Goal: Task Accomplishment & Management: Complete application form

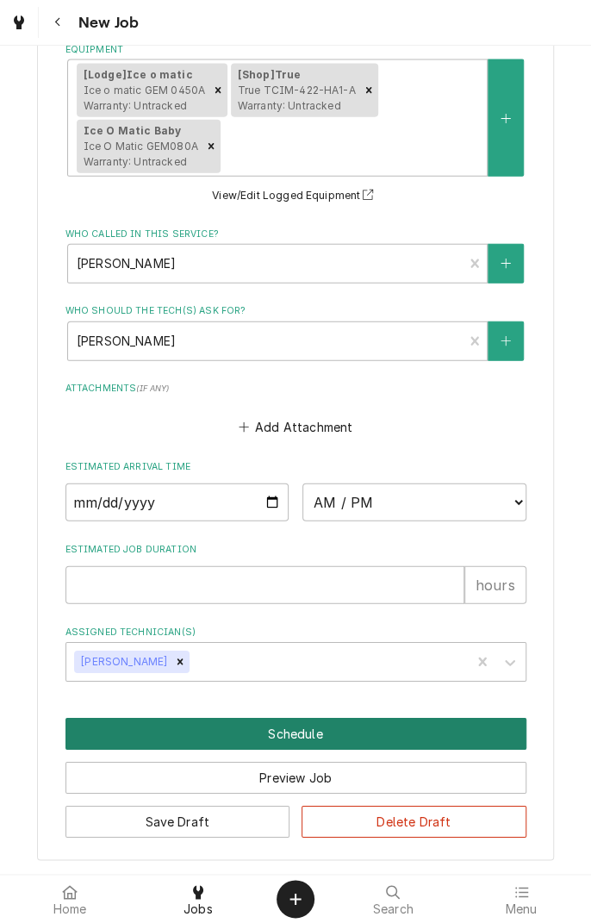
click at [343, 731] on button "Schedule" at bounding box center [295, 734] width 461 height 32
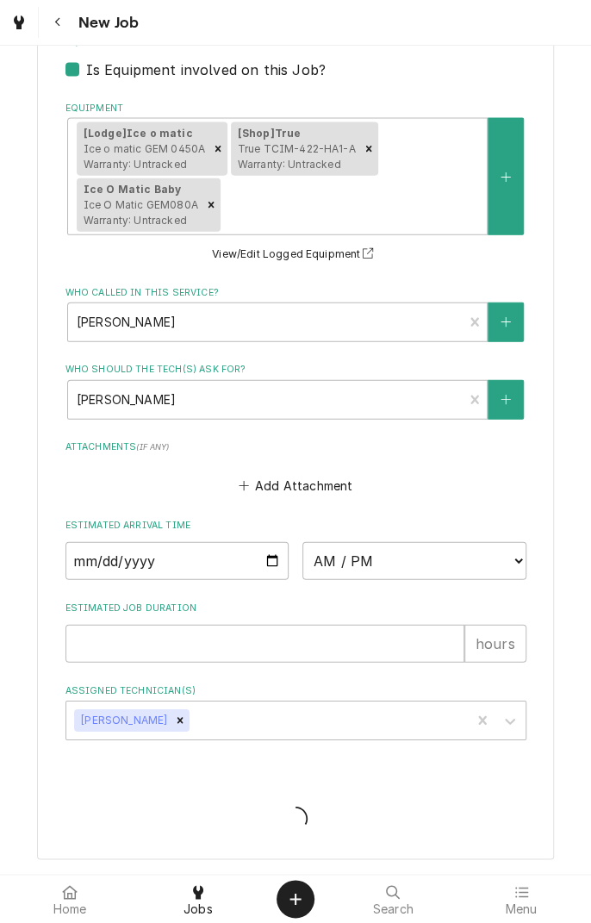
scroll to position [1162, 0]
type textarea "x"
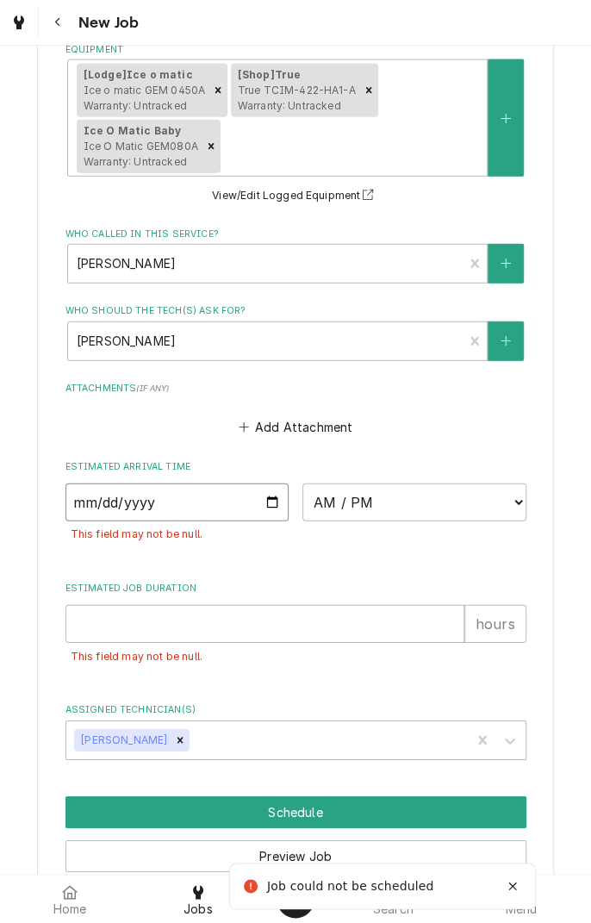
click at [109, 501] on input "Date" at bounding box center [177, 502] width 224 height 38
type input "[DATE]"
type textarea "x"
click at [513, 496] on select "AM / PM 6:00 AM 6:15 AM 6:30 AM 6:45 AM 7:00 AM 7:15 AM 7:30 AM 7:45 AM 8:00 AM…" at bounding box center [414, 502] width 224 height 38
select select "10:00:00"
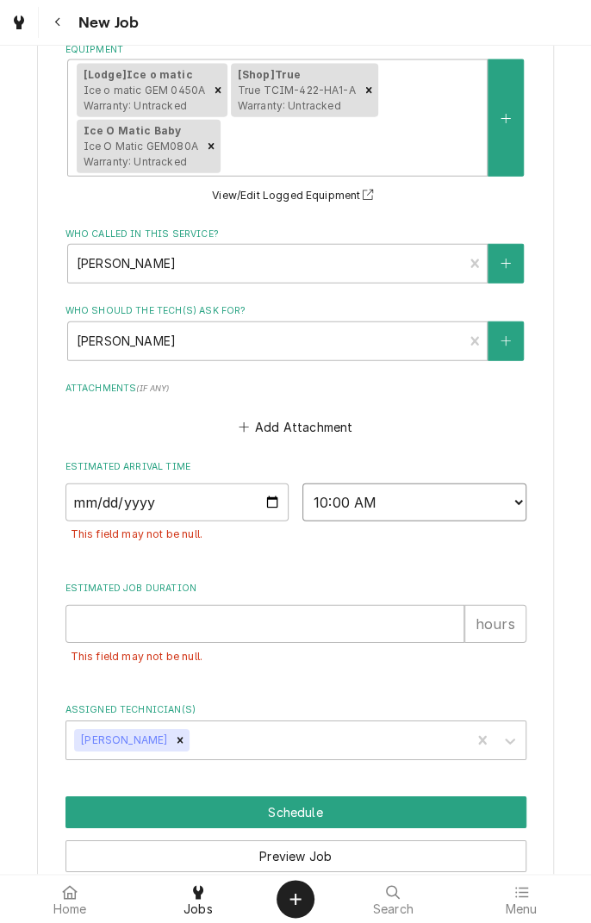
click at [302, 483] on select "AM / PM 6:00 AM 6:15 AM 6:30 AM 6:45 AM 7:00 AM 7:15 AM 7:30 AM 7:45 AM 8:00 AM…" at bounding box center [414, 502] width 224 height 38
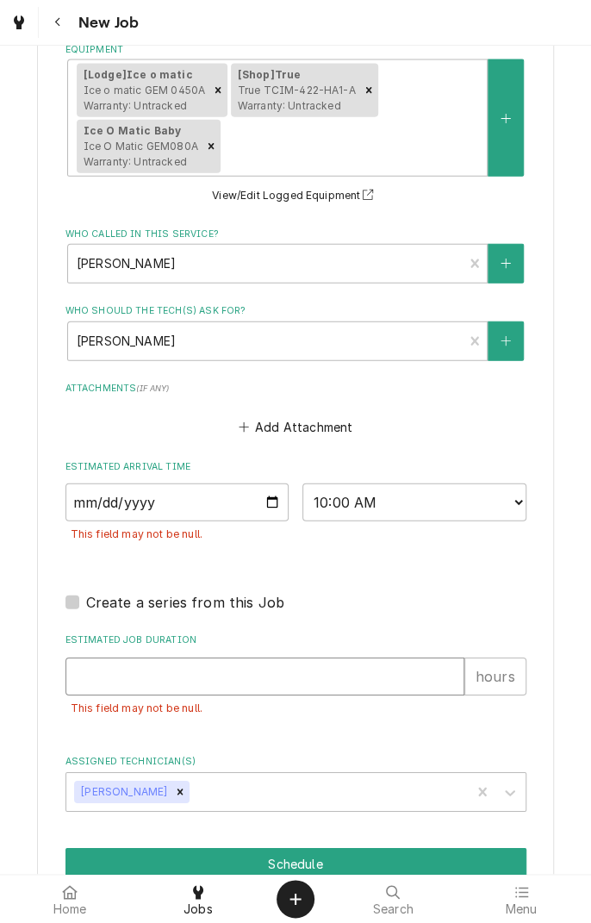
click at [234, 670] on input "Estimated Job Duration" at bounding box center [264, 676] width 399 height 38
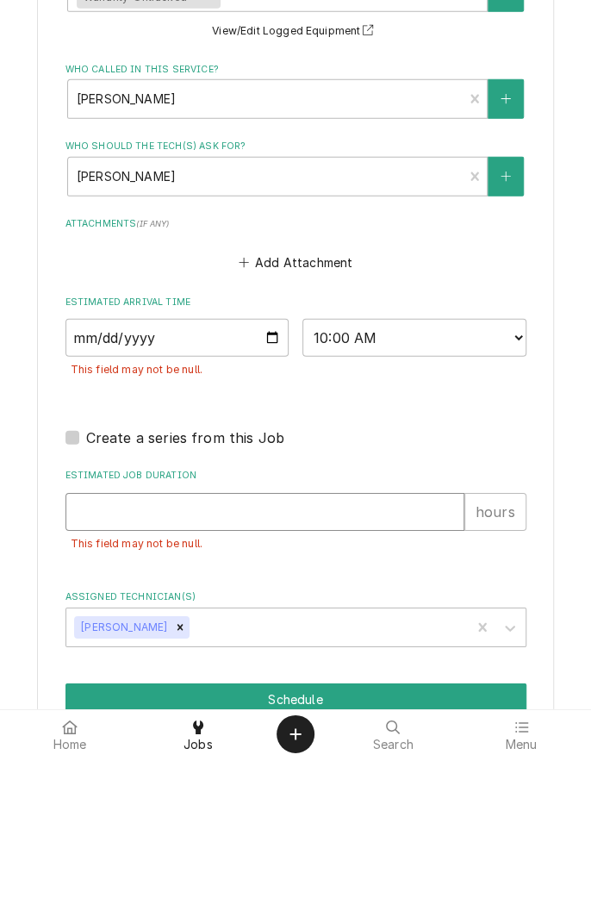
type textarea "x"
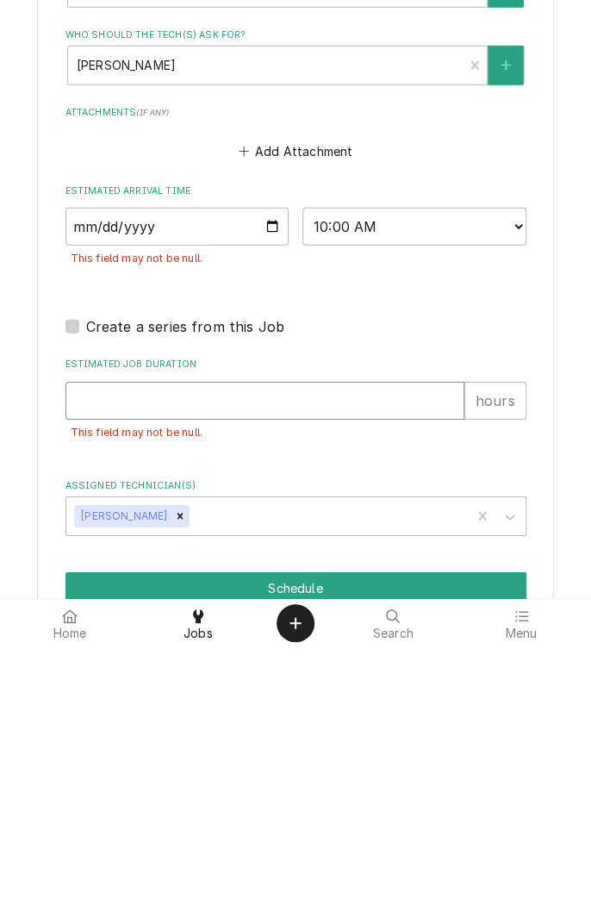
type input "4"
type textarea "x"
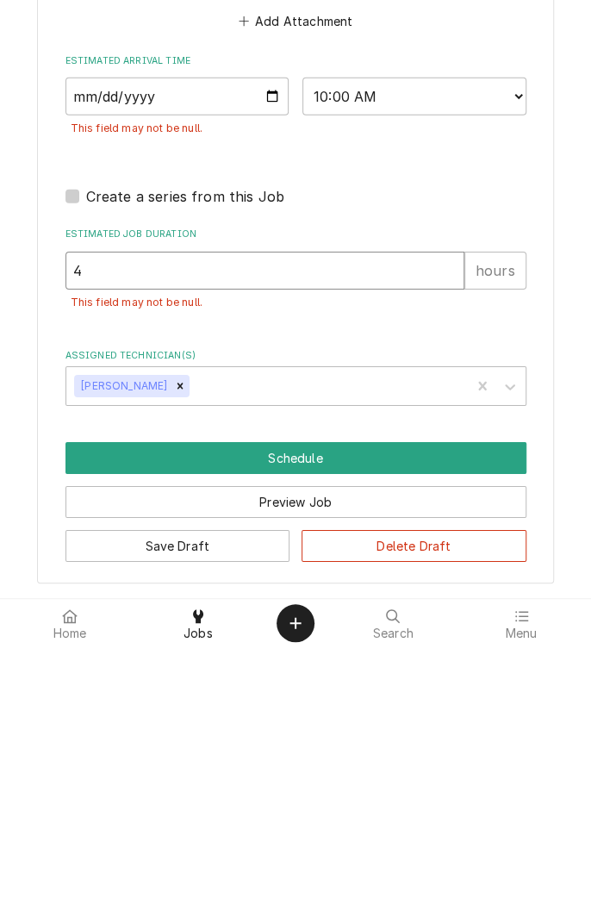
type input "4"
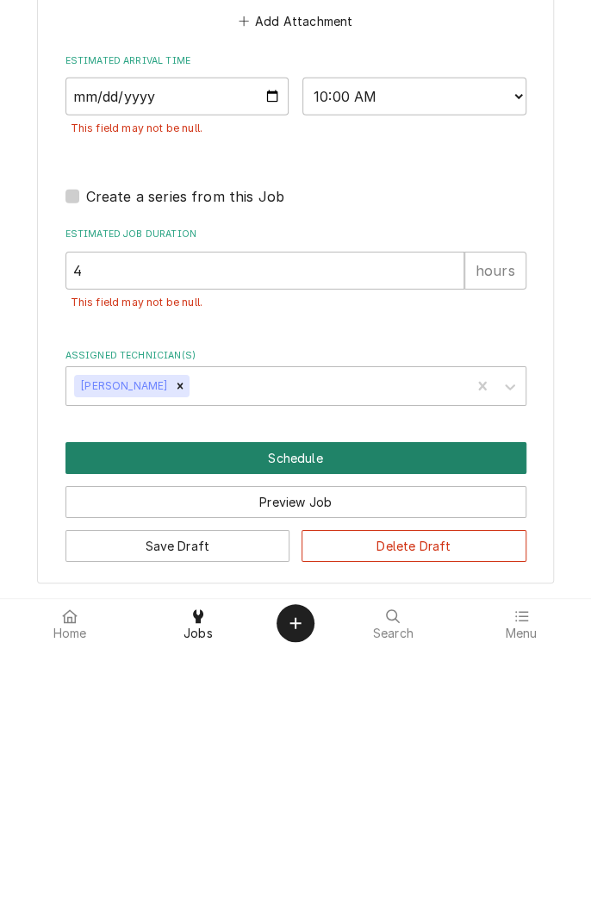
click at [314, 736] on button "Schedule" at bounding box center [295, 734] width 461 height 32
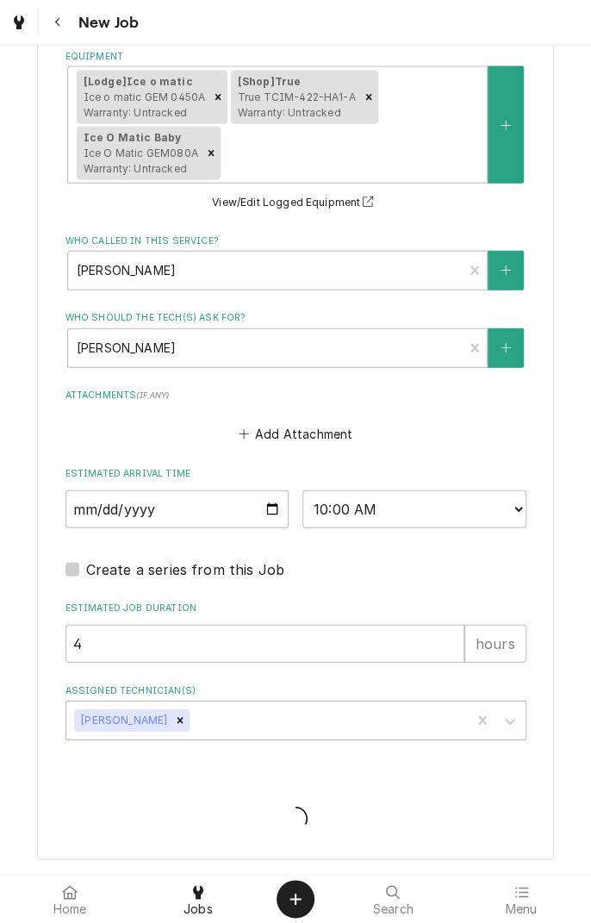
scroll to position [1214, 0]
type textarea "x"
